Goal: Navigation & Orientation: Go to known website

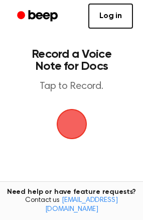
click at [92, 87] on p "Tap to Record." at bounding box center [71, 86] width 107 height 13
click at [73, 134] on span "button" at bounding box center [71, 124] width 47 height 47
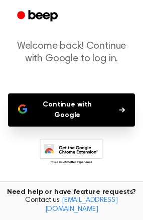
scroll to position [49, 0]
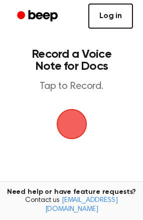
click at [115, 18] on link "Log in" at bounding box center [110, 16] width 45 height 25
